Goal: Task Accomplishment & Management: Manage account settings

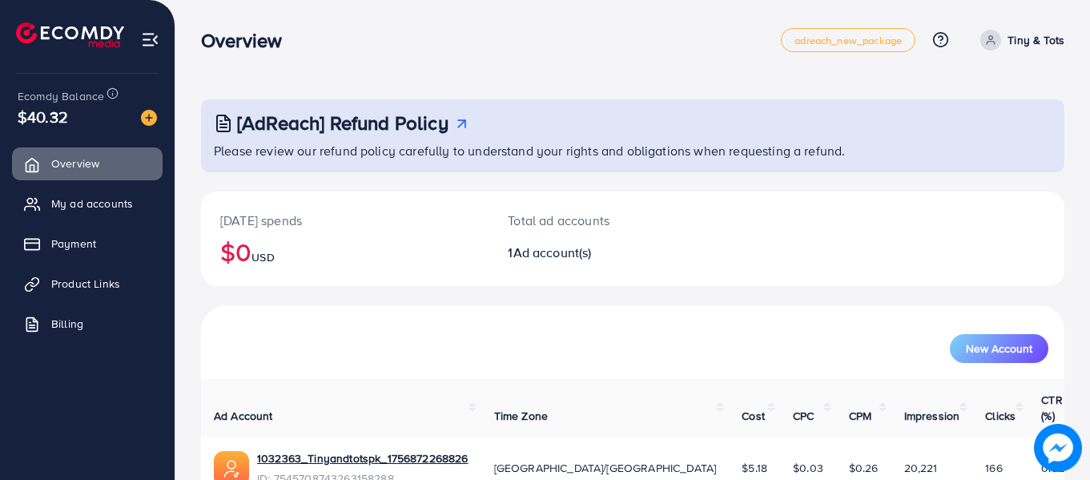
scroll to position [71, 0]
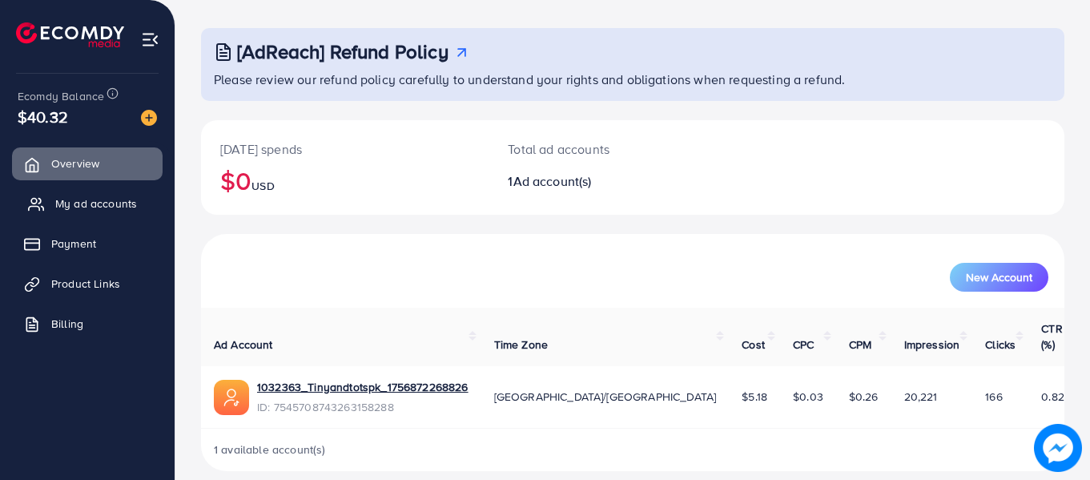
click at [95, 211] on link "My ad accounts" at bounding box center [87, 203] width 151 height 32
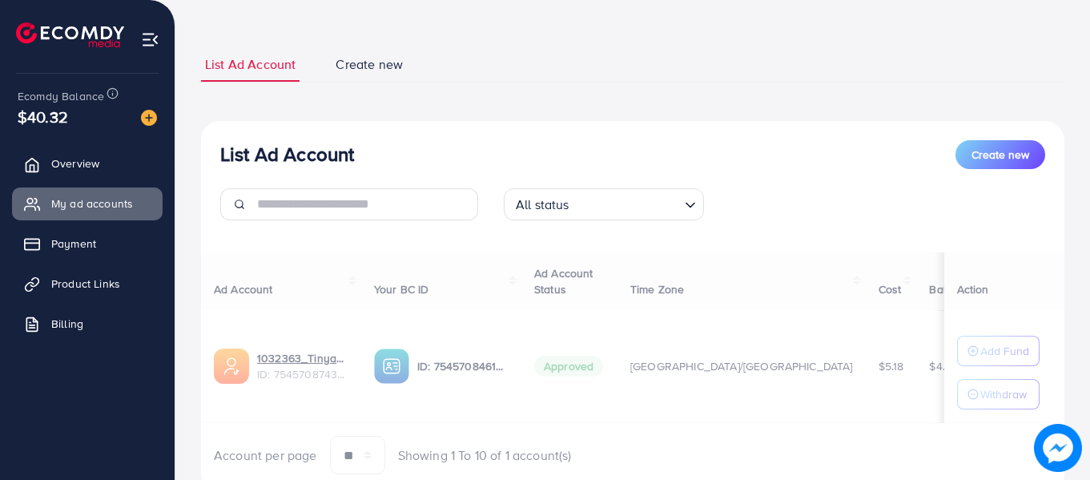
click at [104, 207] on span "My ad accounts" at bounding box center [92, 203] width 82 height 16
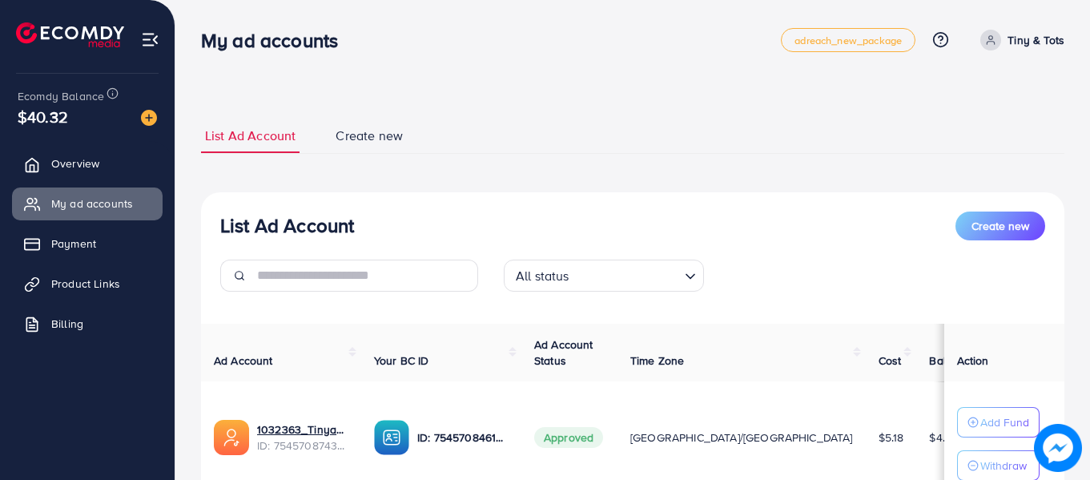
scroll to position [130, 0]
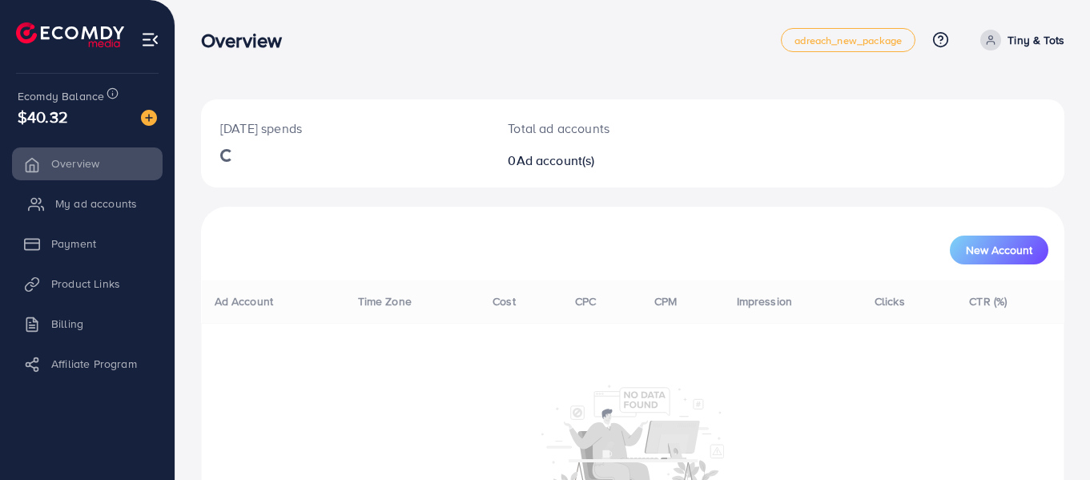
click at [77, 207] on span "My ad accounts" at bounding box center [96, 203] width 82 height 16
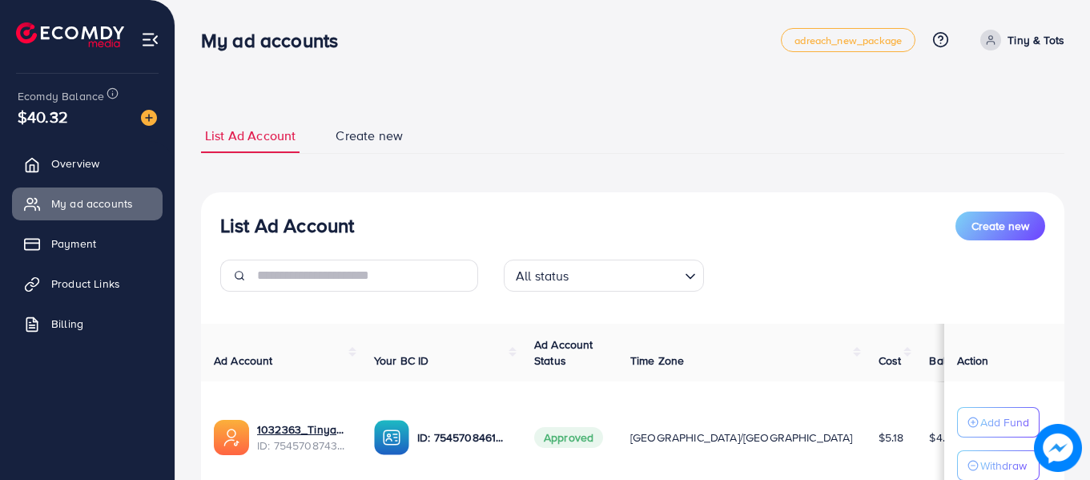
scroll to position [130, 0]
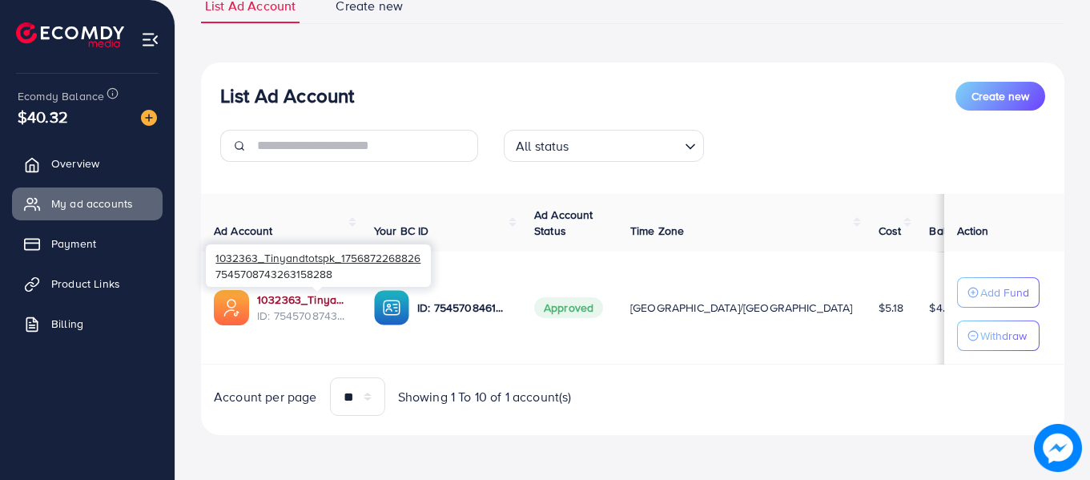
click at [337, 301] on link "1032363_Tinyandtotspk_1756872268826" at bounding box center [302, 300] width 91 height 16
